Goal: Information Seeking & Learning: Learn about a topic

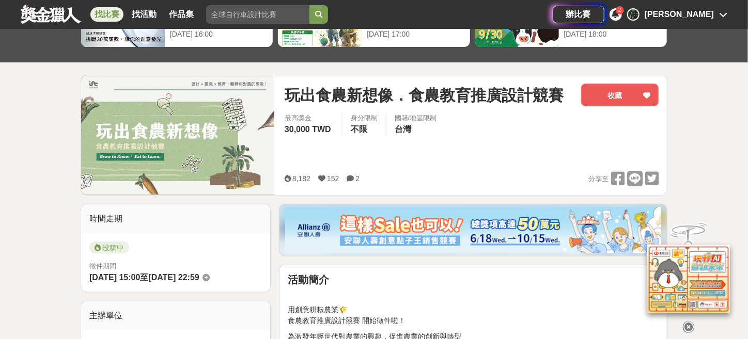
scroll to position [51, 0]
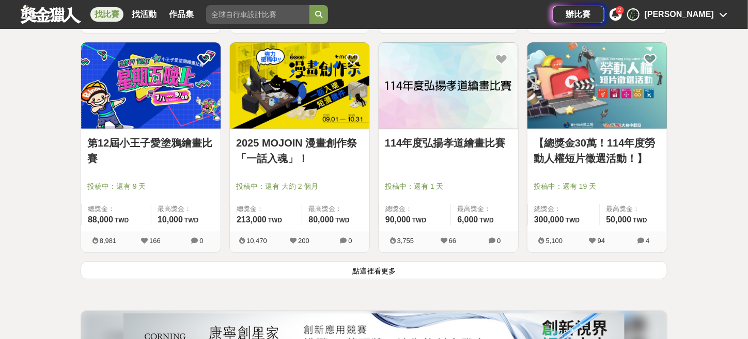
scroll to position [1235, 0]
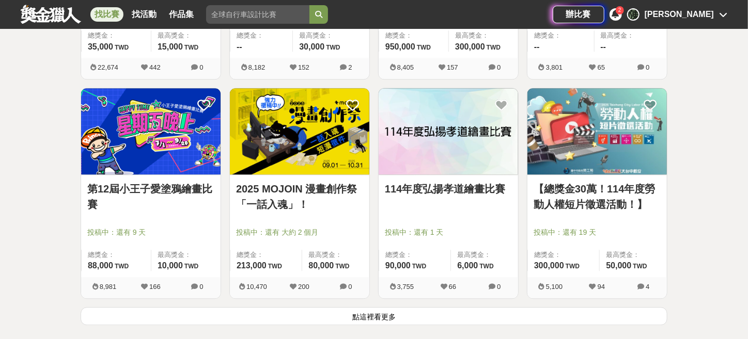
click at [357, 318] on button "點這裡看更多" at bounding box center [374, 316] width 587 height 18
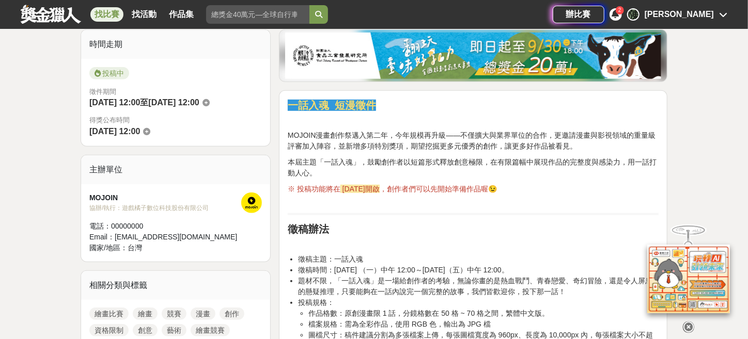
scroll to position [258, 0]
drag, startPoint x: 312, startPoint y: 140, endPoint x: 352, endPoint y: 139, distance: 39.8
click at [345, 139] on p "MOJOIN漫畫創作祭邁入第二年，今年規模再升級——不僅擴大與業界單位的合作，更邀請漫畫與影視領域的重量級評審加入陣容，並新增多項特別獎項，期望挖掘更多元優秀…" at bounding box center [473, 141] width 371 height 22
drag, startPoint x: 352, startPoint y: 139, endPoint x: 377, endPoint y: 141, distance: 25.3
click at [352, 139] on p "MOJOIN漫畫創作祭邁入第二年，今年規模再升級——不僅擴大與業界單位的合作，更邀請漫畫與影視領域的重量級評審加入陣容，並新增多項特別獎項，期望挖掘更多元優秀…" at bounding box center [473, 141] width 371 height 22
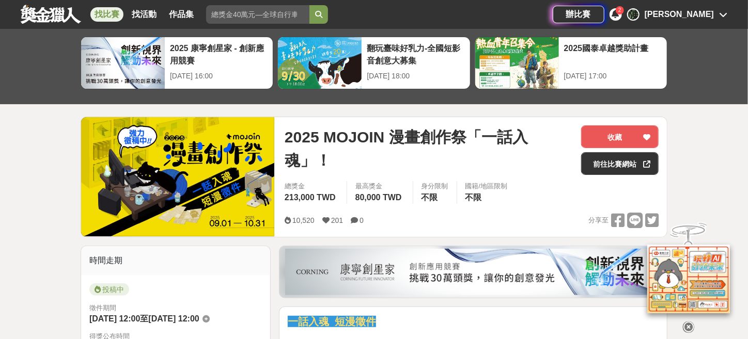
scroll to position [30, 0]
